Goal: Navigation & Orientation: Go to known website

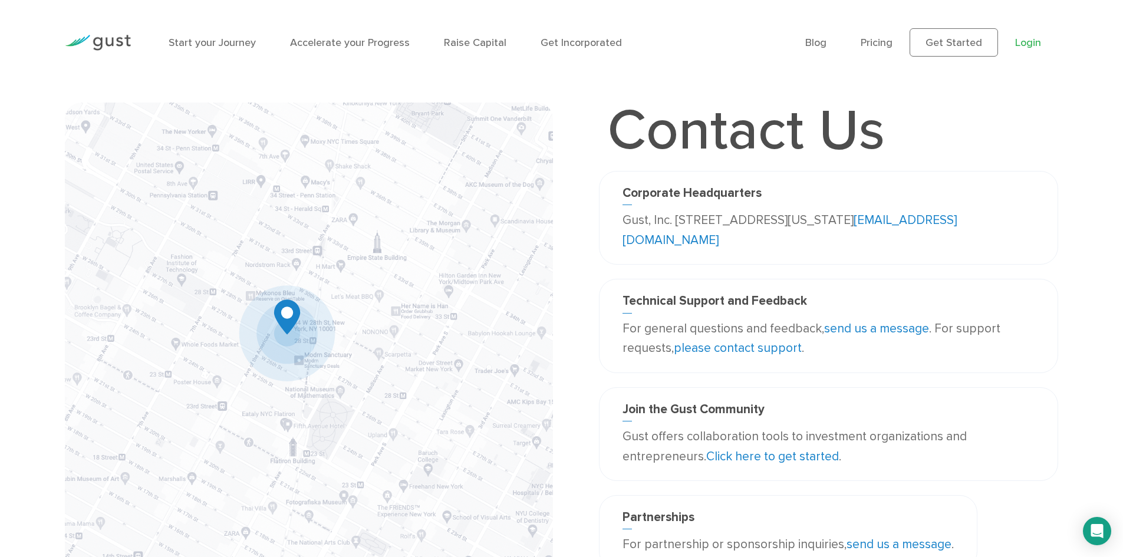
click at [1032, 44] on link "Login" at bounding box center [1028, 43] width 26 height 12
